Goal: Information Seeking & Learning: Compare options

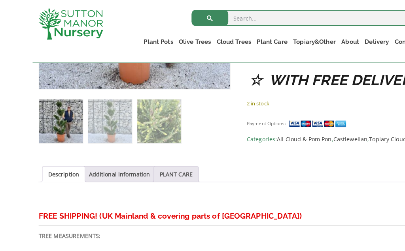
scroll to position [414, 0]
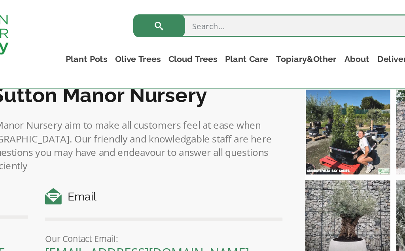
scroll to position [1018, 0]
click at [0, 0] on link "The Amalfi Pots" at bounding box center [0, 0] width 0 height 0
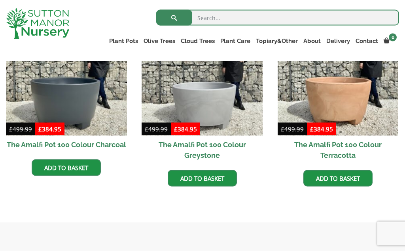
scroll to position [287, 0]
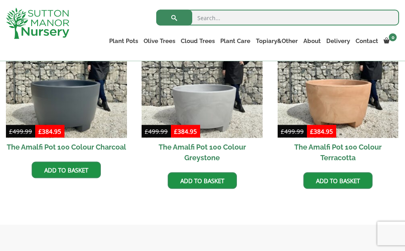
click at [0, 0] on link "The Milan Pots" at bounding box center [0, 0] width 0 height 0
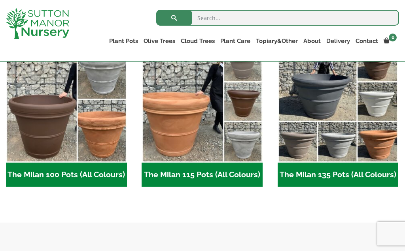
scroll to position [390, 0]
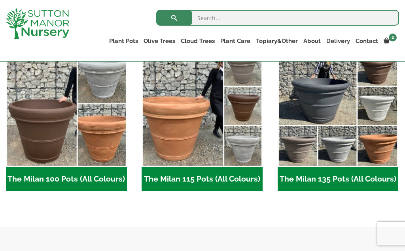
click at [209, 182] on h2 "The Milan 115 Pots (All Colours) (5)" at bounding box center [201, 179] width 121 height 25
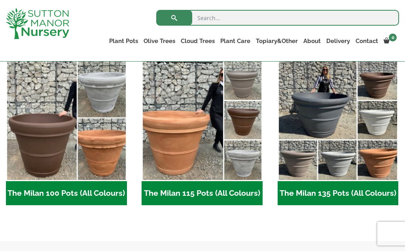
scroll to position [421, 0]
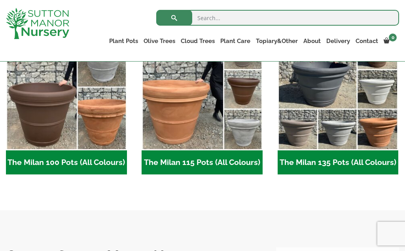
click at [0, 0] on link "Shallow Bowl Grande" at bounding box center [0, 0] width 0 height 0
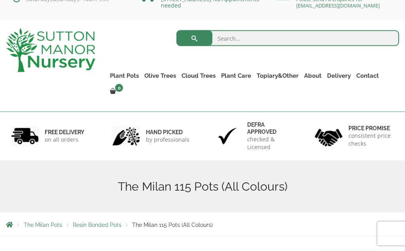
scroll to position [6, 0]
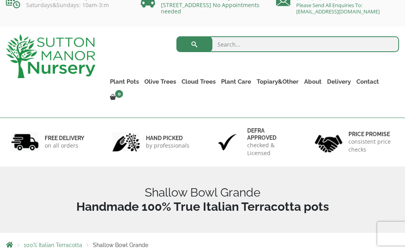
scroll to position [13, 0]
